Goal: Task Accomplishment & Management: Manage account settings

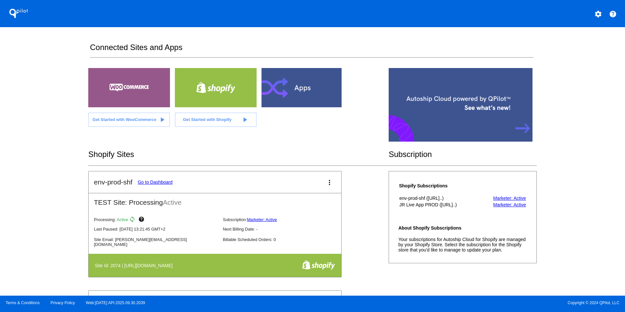
drag, startPoint x: 593, startPoint y: 24, endPoint x: 596, endPoint y: 21, distance: 4.2
click at [593, 24] on div "QPilot settings help" at bounding box center [312, 13] width 625 height 27
click at [600, 17] on mat-icon "settings" at bounding box center [598, 14] width 8 height 8
click at [577, 32] on button "person Log out" at bounding box center [573, 28] width 63 height 8
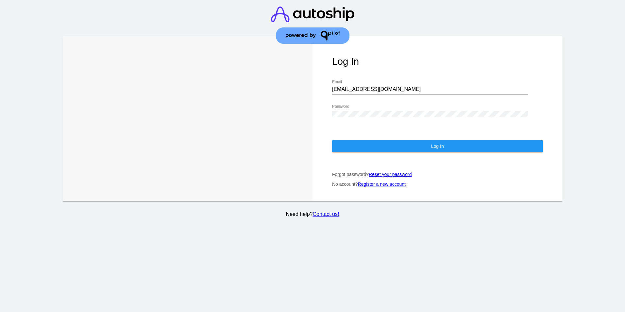
click at [385, 94] on div "[EMAIL_ADDRESS][DOMAIN_NAME] Email" at bounding box center [430, 90] width 196 height 21
click at [385, 86] on input "[EMAIL_ADDRESS][DOMAIN_NAME]" at bounding box center [430, 89] width 196 height 6
click at [368, 94] on div at bounding box center [430, 94] width 196 height 0
click at [370, 86] on input "[EMAIL_ADDRESS][DOMAIN_NAME]" at bounding box center [430, 89] width 196 height 6
type input "[PERSON_NAME][EMAIL_ADDRESS][DOMAIN_NAME]"
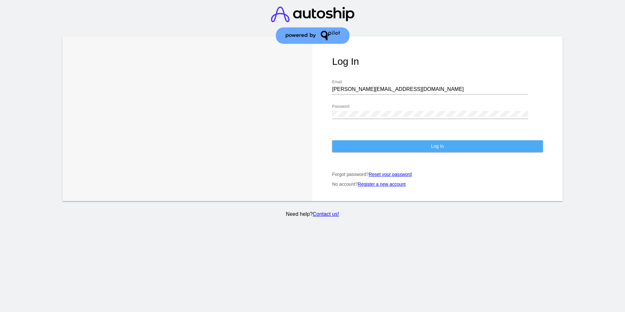
click at [378, 140] on button "Log In" at bounding box center [437, 146] width 211 height 12
